Goal: Information Seeking & Learning: Find contact information

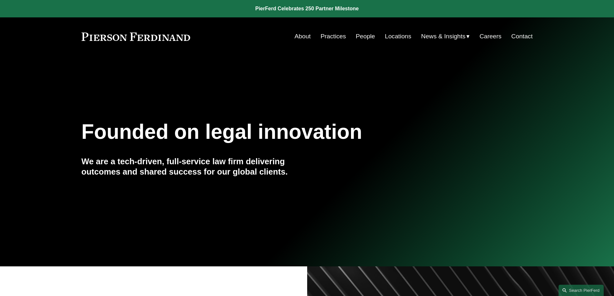
click at [361, 36] on link "People" at bounding box center [365, 36] width 19 height 12
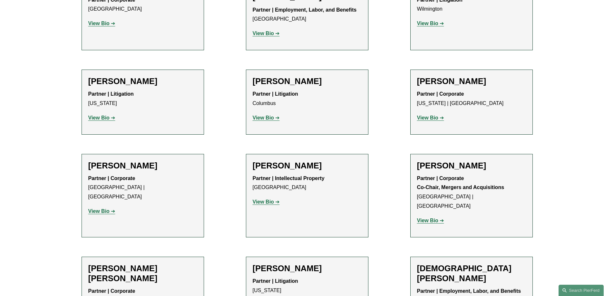
scroll to position [1507, 0]
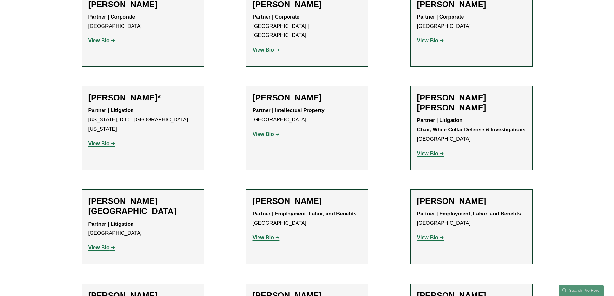
scroll to position [3656, 0]
click at [430, 235] on strong "View Bio" at bounding box center [427, 237] width 21 height 5
